Goal: Find specific page/section: Find specific page/section

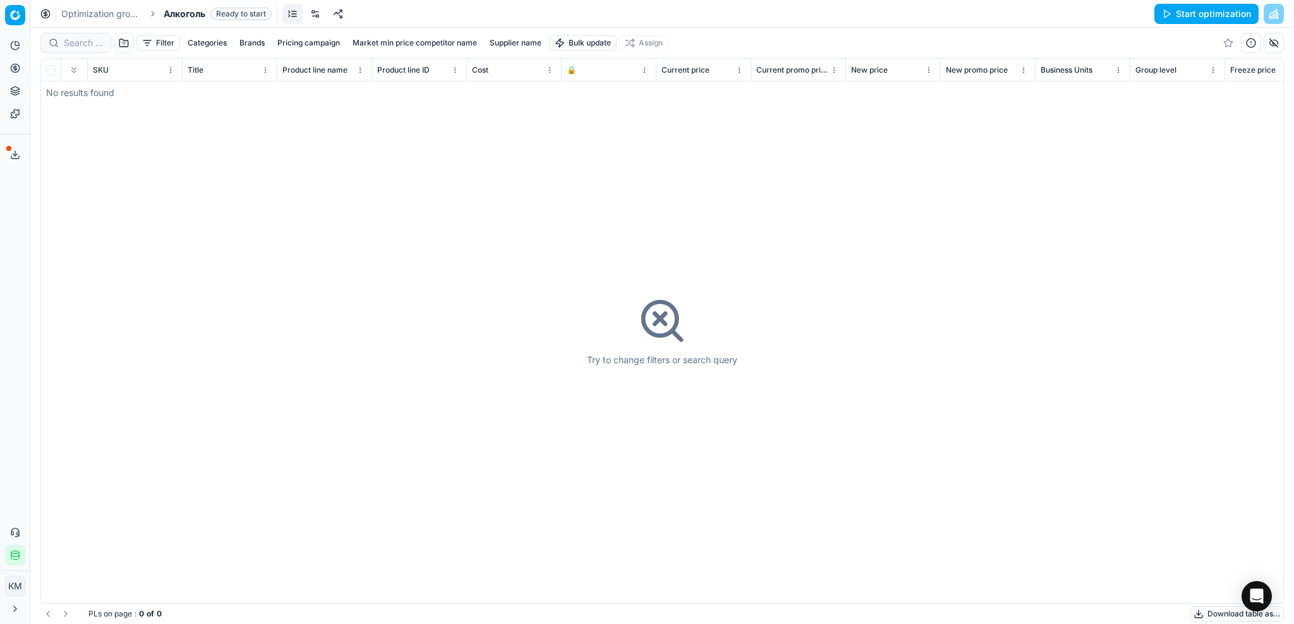
click at [196, 13] on span "Алкоголь" at bounding box center [185, 14] width 42 height 13
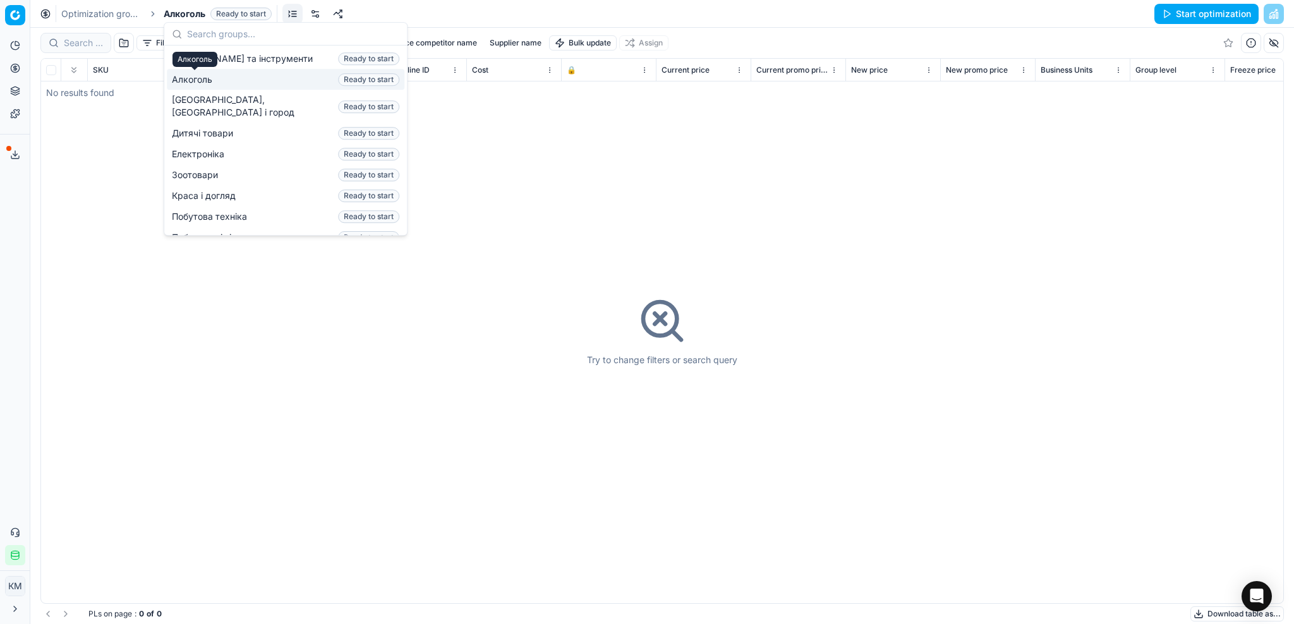
click at [112, 13] on link "Optimization groups" at bounding box center [101, 14] width 81 height 13
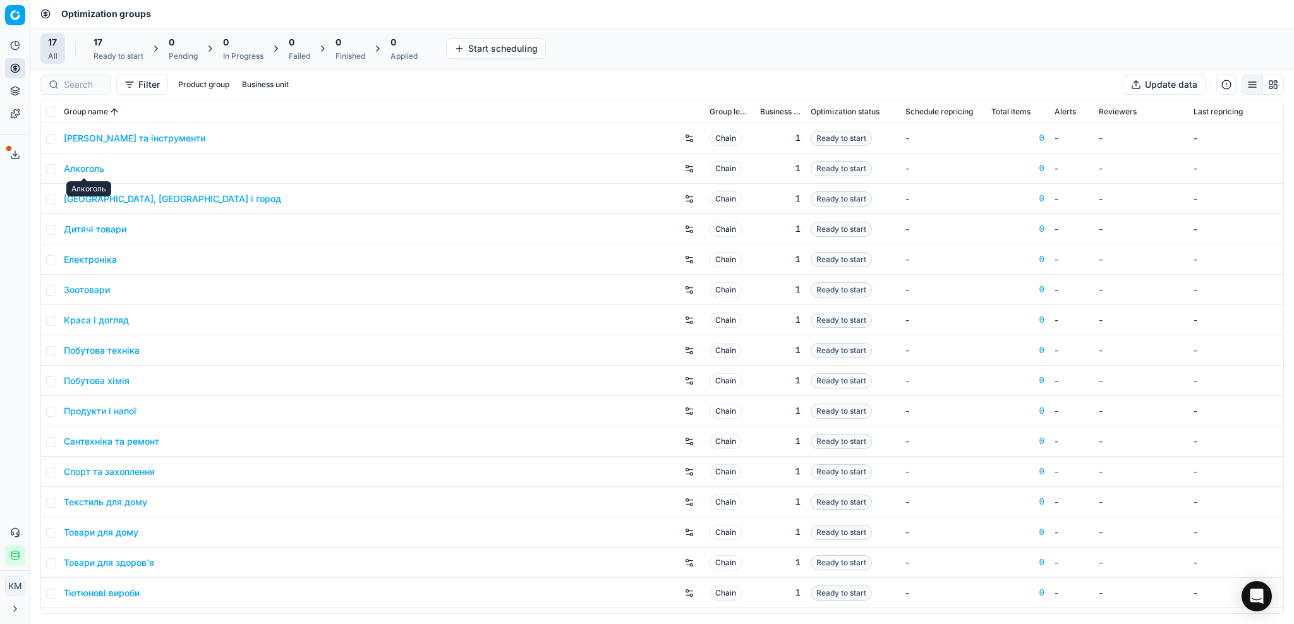
click at [93, 167] on link "Алкоголь" at bounding box center [84, 168] width 40 height 13
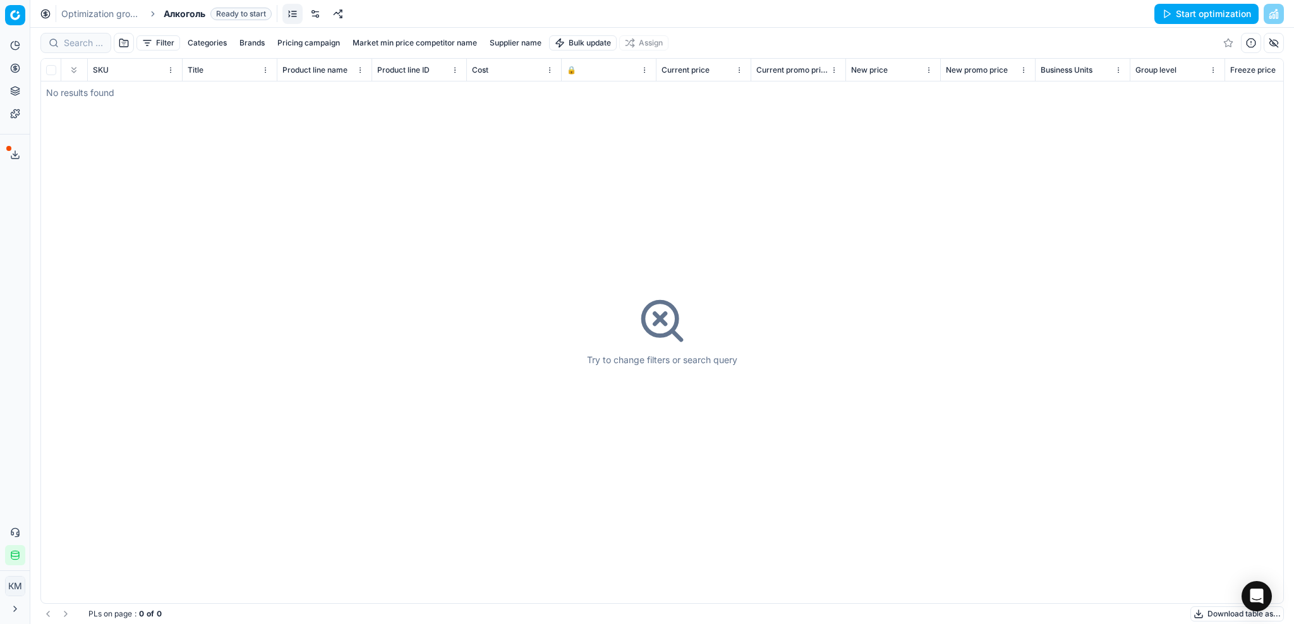
click at [168, 42] on button "Filter" at bounding box center [158, 42] width 44 height 15
click at [162, 162] on button "Clear" at bounding box center [167, 158] width 39 height 20
